Goal: Check status: Check status

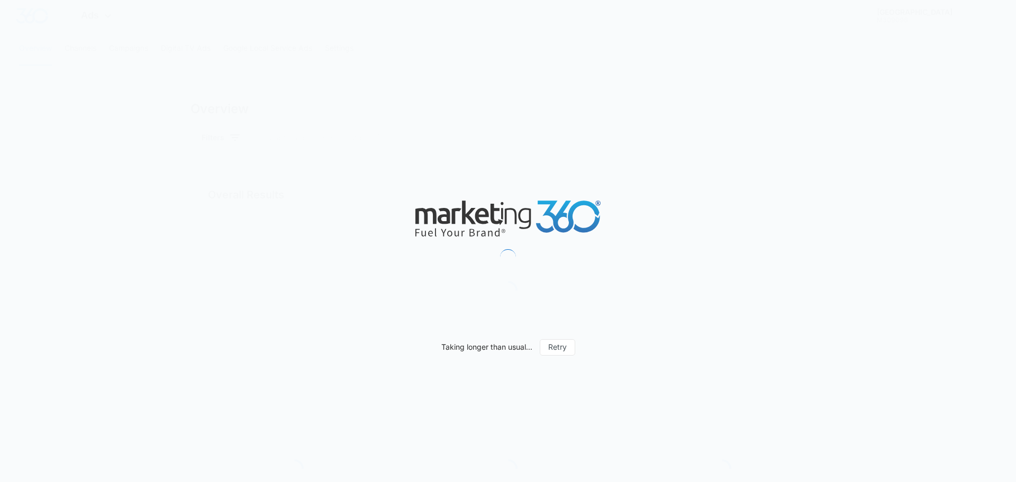
type input "[DATE]"
type input "10/08/2025"
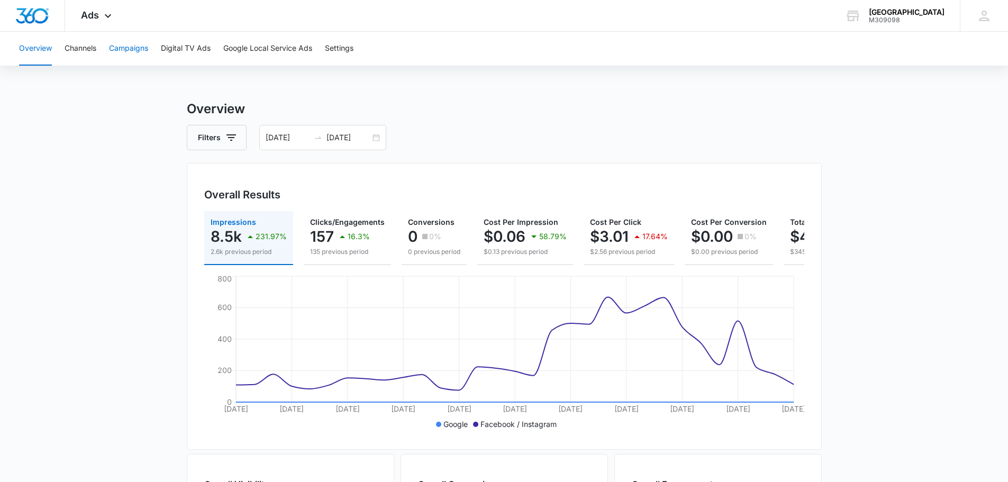
click at [124, 49] on button "Campaigns" at bounding box center [128, 49] width 39 height 34
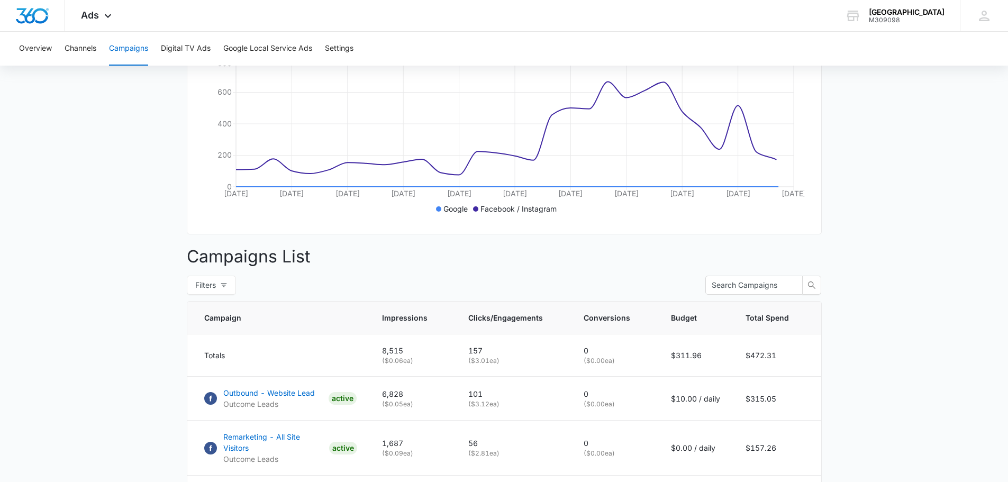
scroll to position [216, 0]
click at [261, 398] on p "Outbound - Website Lead" at bounding box center [269, 392] width 92 height 11
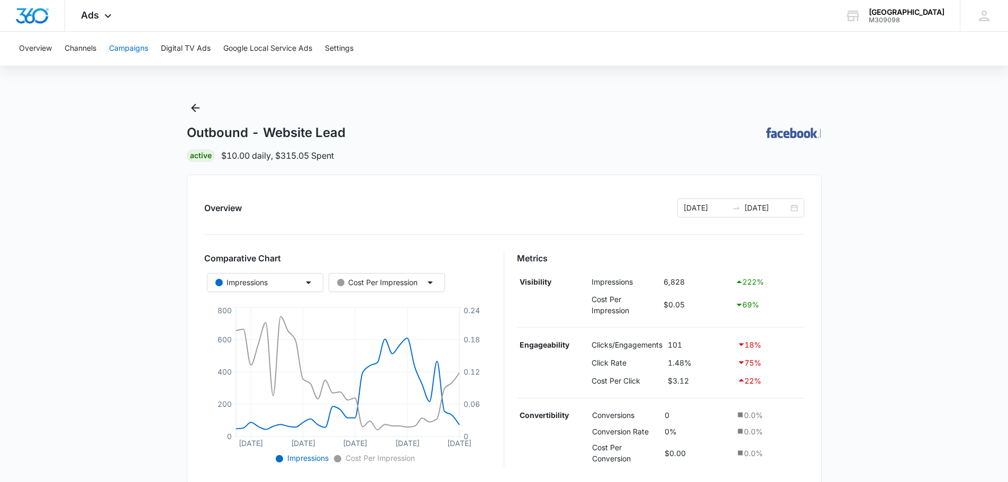
click at [126, 50] on button "Campaigns" at bounding box center [128, 49] width 39 height 34
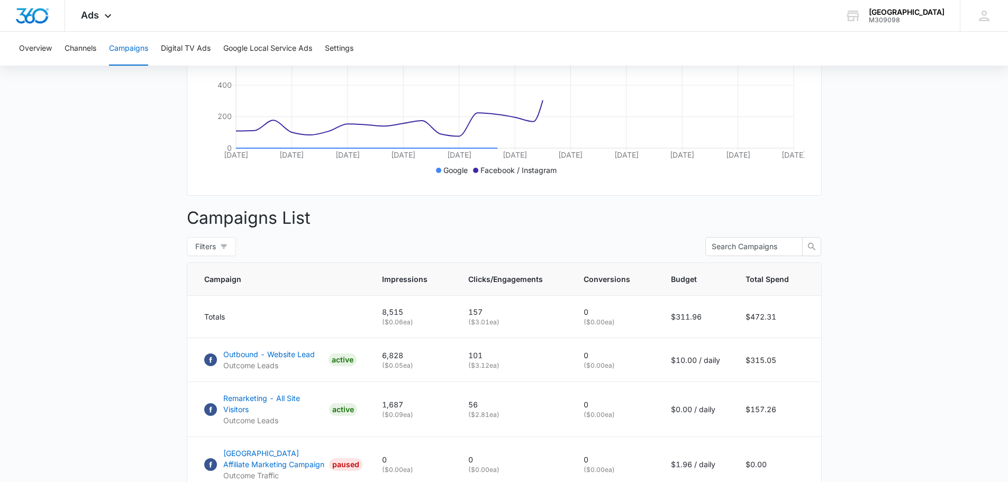
scroll to position [261, 0]
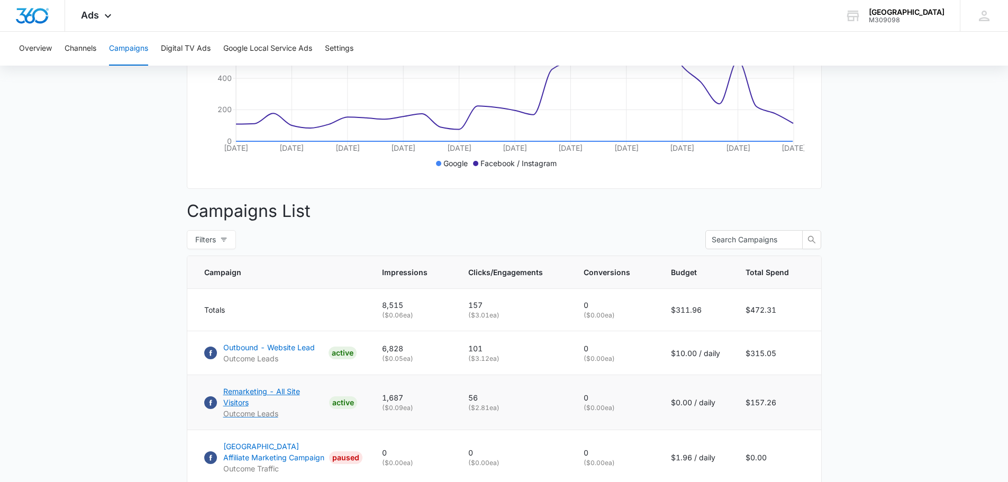
click at [308, 395] on p "Remarketing - All Site Visitors" at bounding box center [274, 397] width 102 height 22
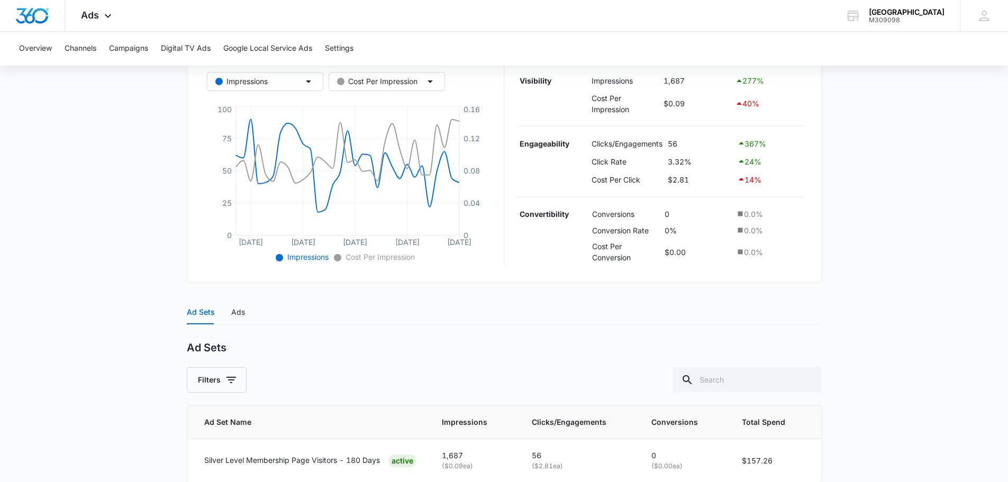
scroll to position [251, 0]
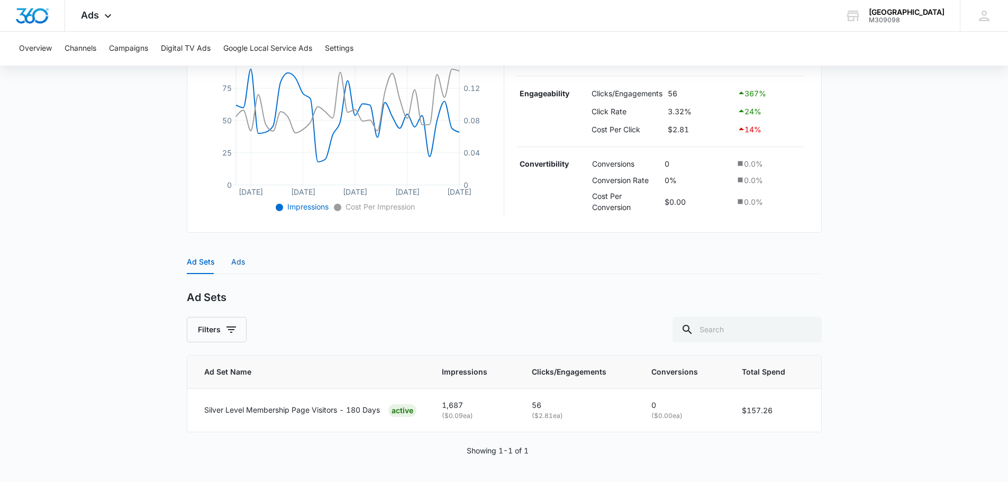
click at [240, 265] on div "Ads" at bounding box center [238, 262] width 14 height 12
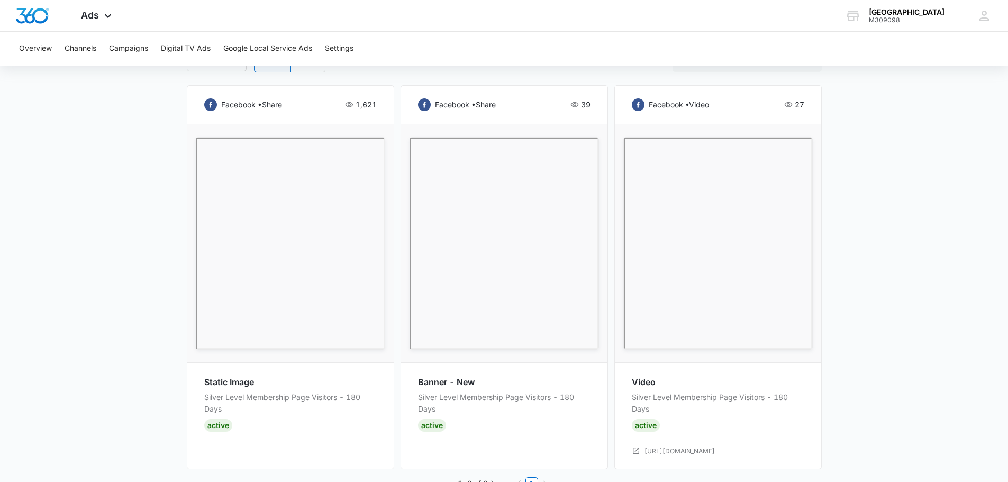
scroll to position [572, 0]
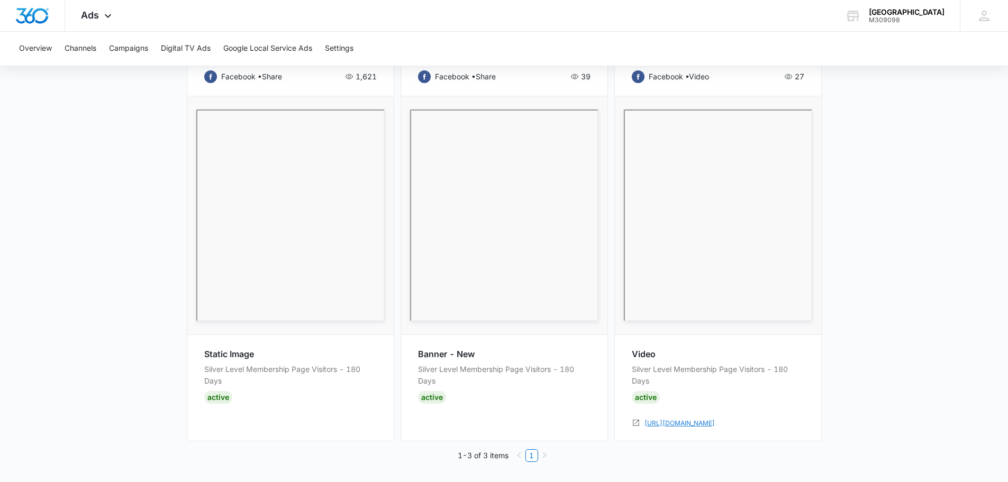
click at [715, 424] on link "https://greenhavenacademy.com/silver-level-membership" at bounding box center [680, 424] width 70 height 10
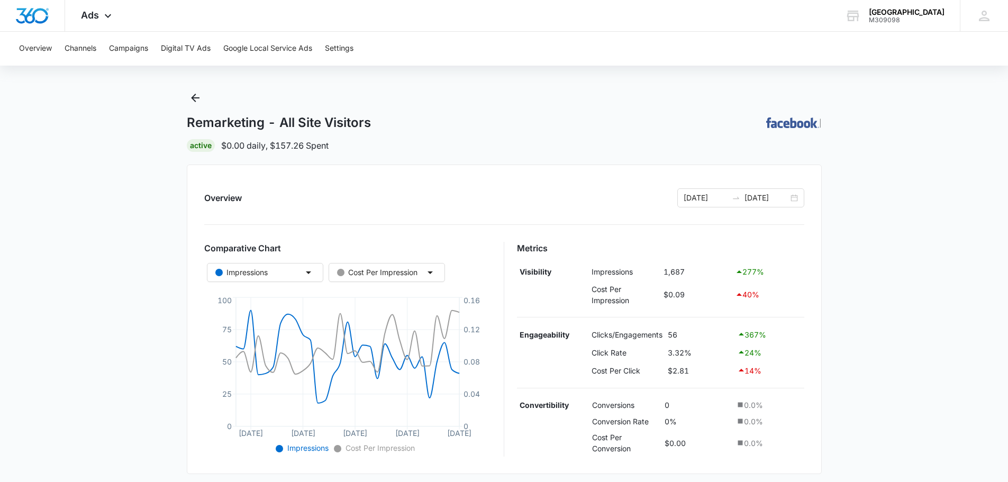
scroll to position [0, 0]
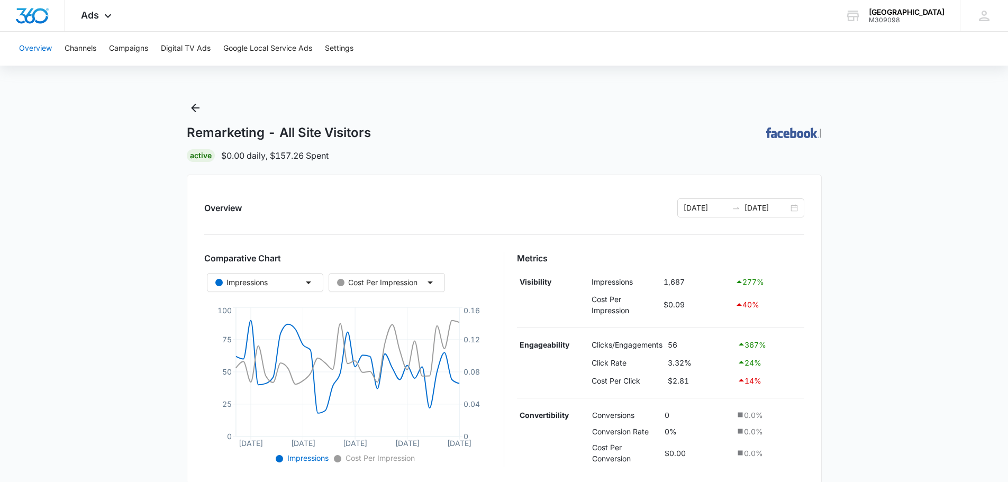
click at [40, 53] on button "Overview" at bounding box center [35, 49] width 33 height 34
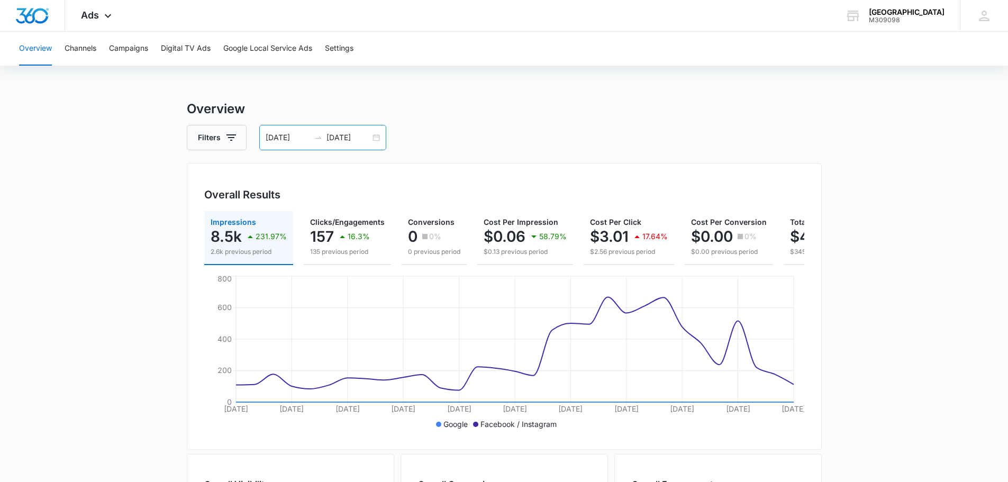
click at [375, 139] on div "09/08/2025 10/08/2025" at bounding box center [322, 137] width 127 height 25
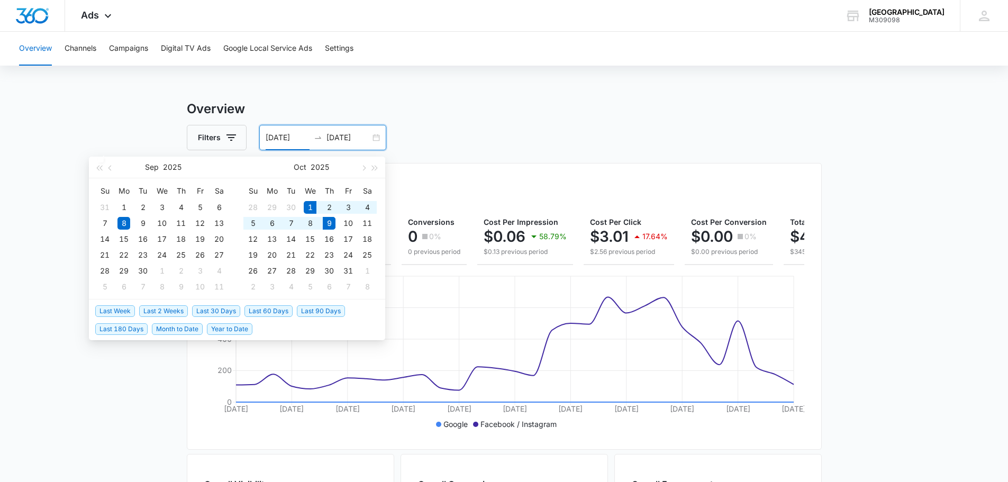
click at [192, 328] on span "Month to Date" at bounding box center [177, 329] width 51 height 12
type input "10/01/2025"
type input "10/09/2025"
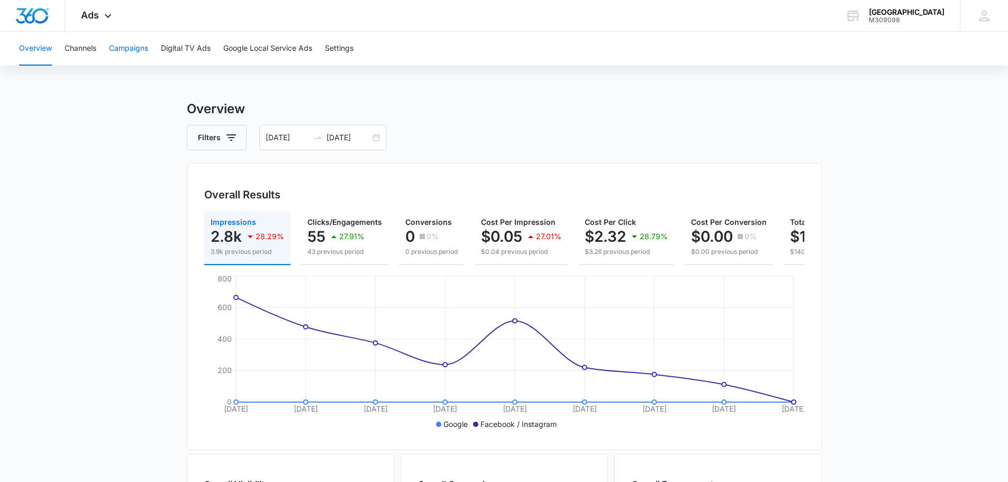
click at [134, 51] on button "Campaigns" at bounding box center [128, 49] width 39 height 34
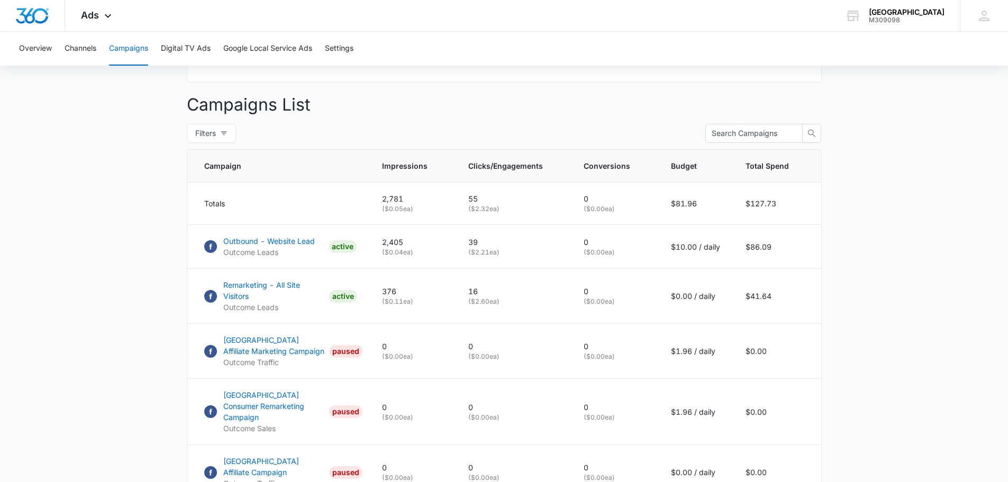
scroll to position [368, 0]
click at [291, 292] on p "Remarketing - All Site Visitors" at bounding box center [274, 290] width 102 height 22
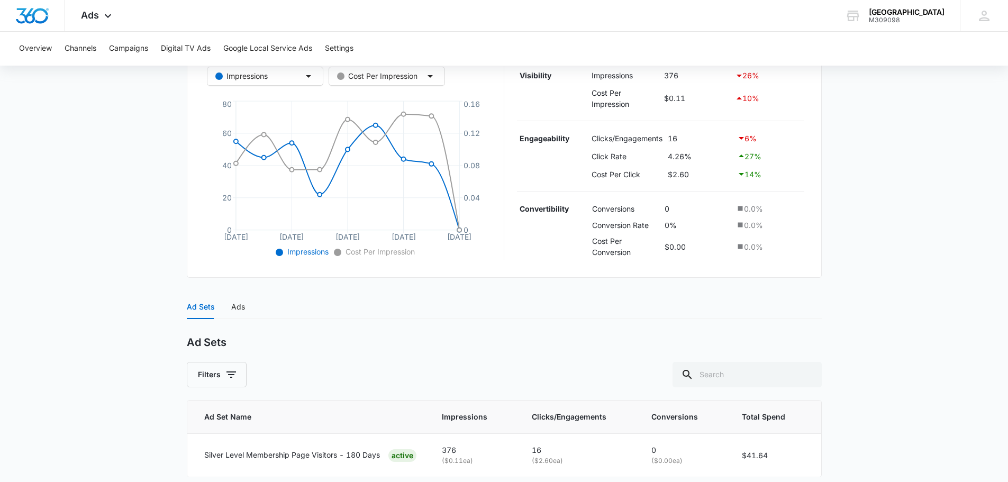
scroll to position [251, 0]
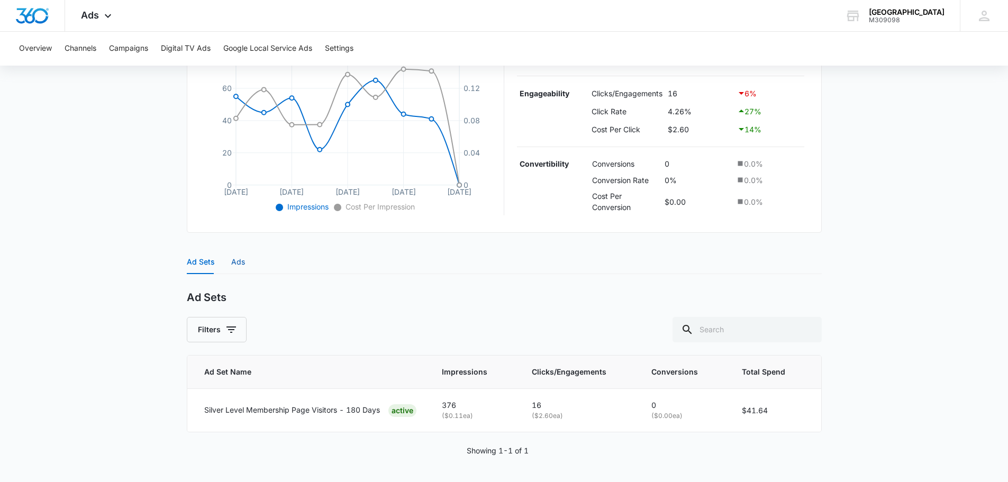
click at [241, 267] on div "Ads" at bounding box center [238, 262] width 14 height 12
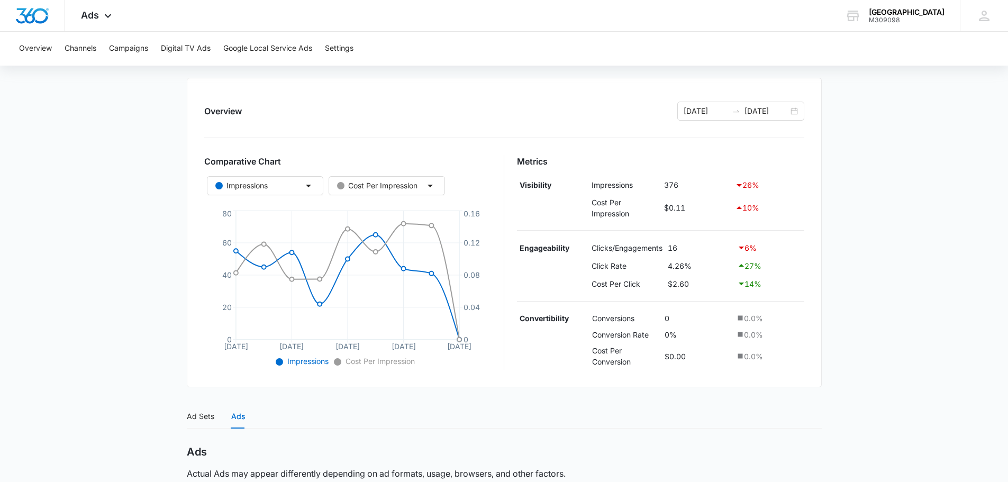
scroll to position [0, 0]
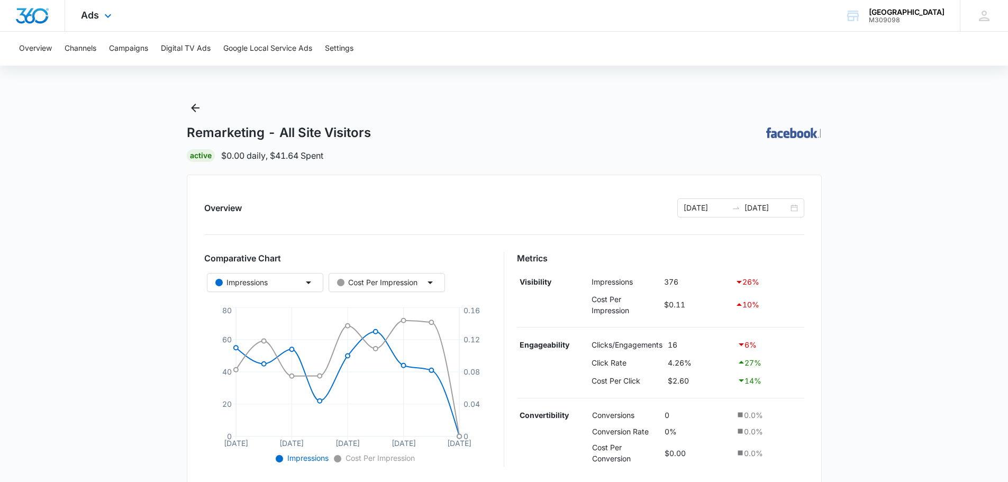
click at [99, 22] on div "Ads Apps Reputation Forms CRM Email Social Payments POS Content Ads Intelligenc…" at bounding box center [97, 15] width 65 height 31
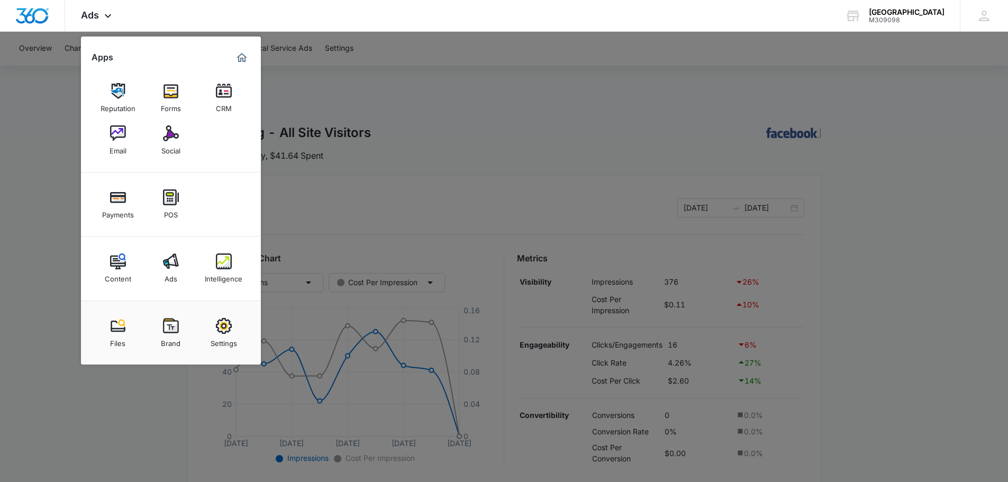
click at [328, 121] on div at bounding box center [504, 241] width 1008 height 482
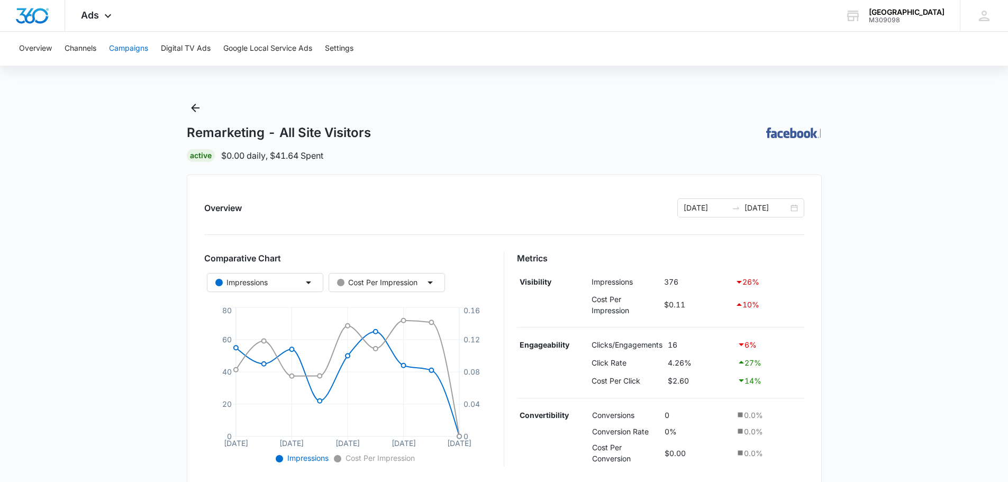
click at [128, 48] on button "Campaigns" at bounding box center [128, 49] width 39 height 34
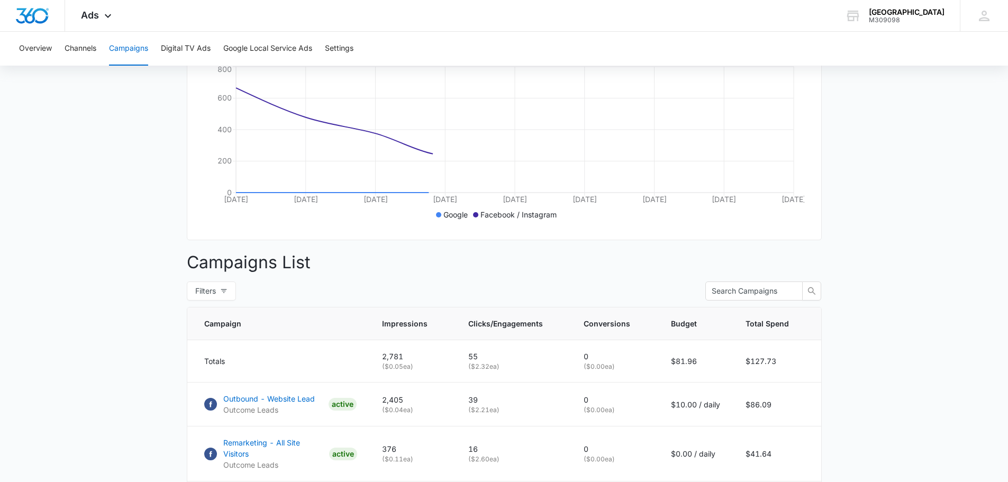
scroll to position [210, 0]
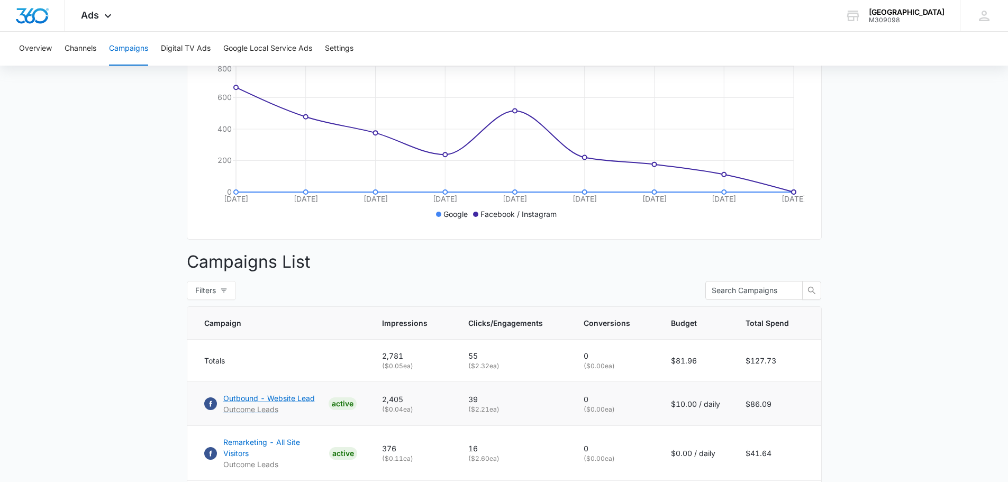
click at [286, 403] on p "Outbound - Website Lead" at bounding box center [269, 398] width 92 height 11
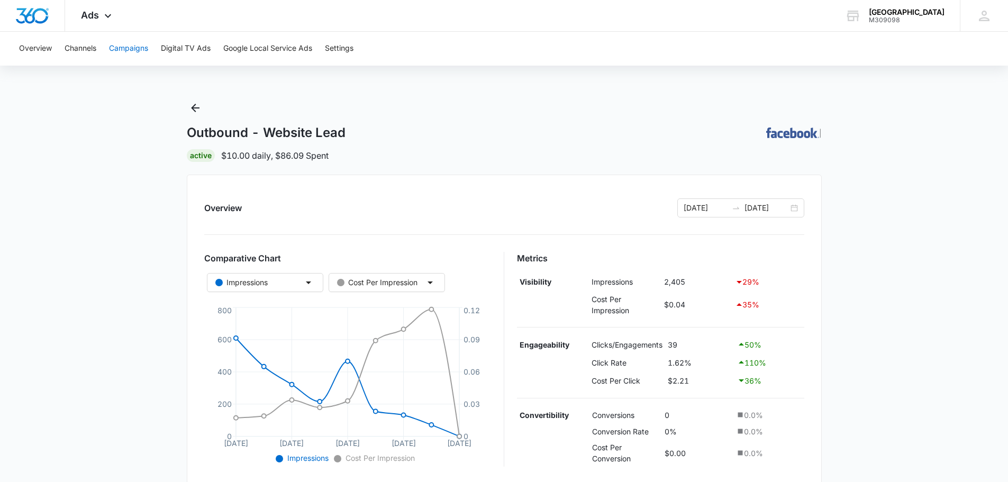
click at [133, 48] on button "Campaigns" at bounding box center [128, 49] width 39 height 34
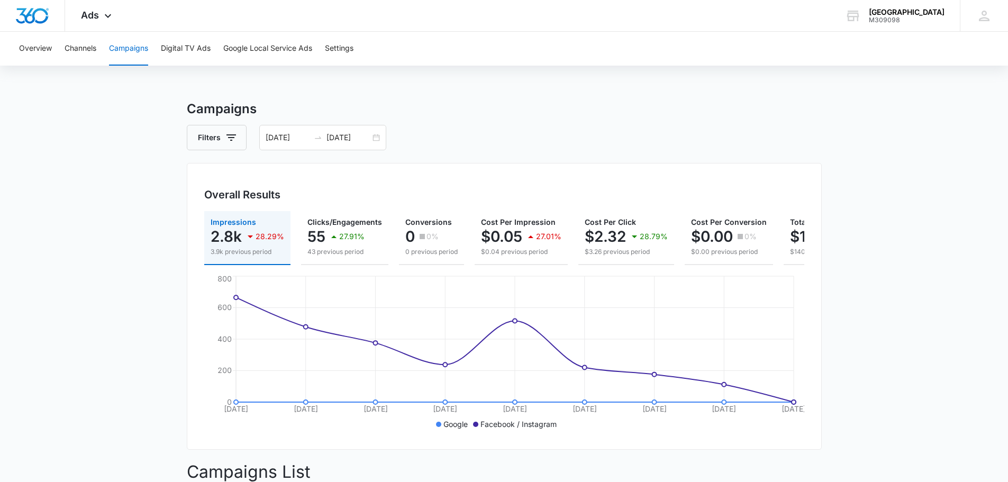
drag, startPoint x: 57, startPoint y: 4, endPoint x: 160, endPoint y: 256, distance: 272.2
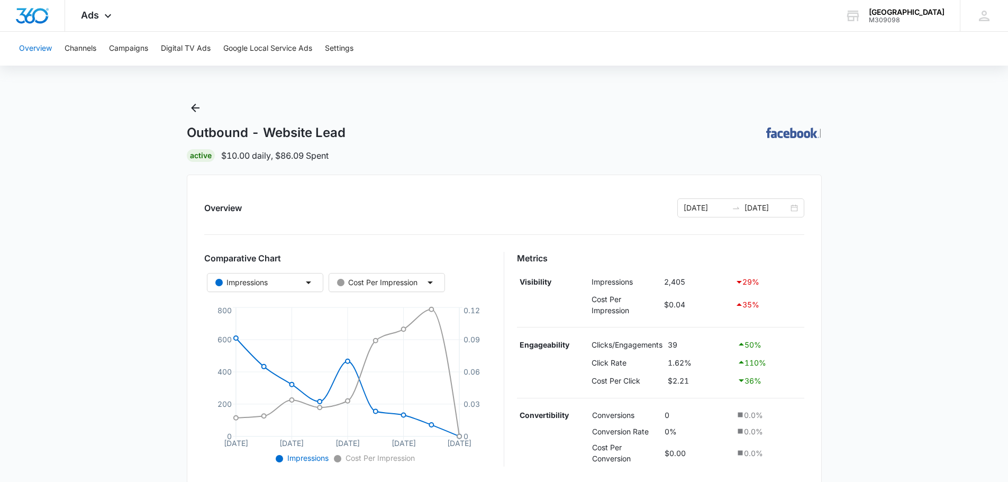
click at [44, 48] on button "Overview" at bounding box center [35, 49] width 33 height 34
